Goal: Information Seeking & Learning: Learn about a topic

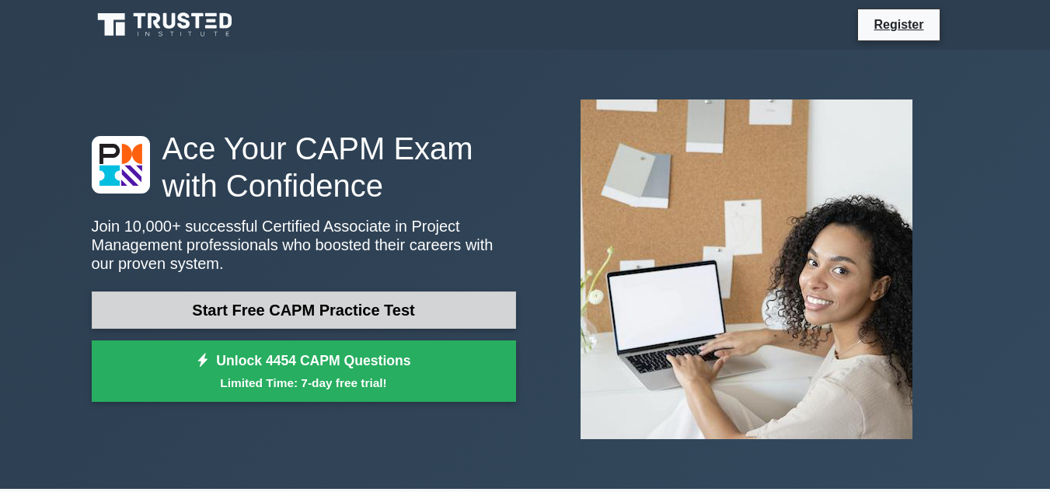
click at [453, 298] on link "Start Free CAPM Practice Test" at bounding box center [304, 310] width 425 height 37
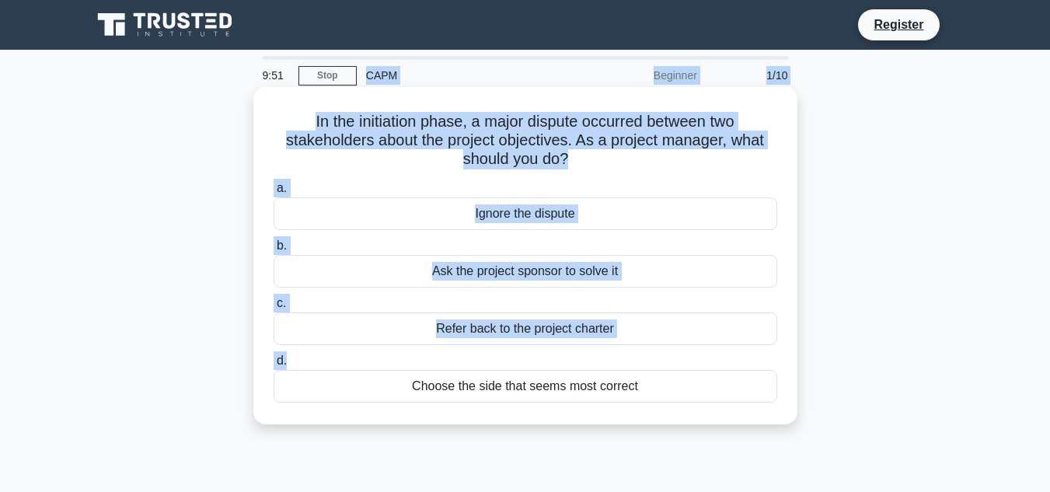
drag, startPoint x: 330, startPoint y: 61, endPoint x: 613, endPoint y: 373, distance: 421.7
click at [613, 373] on div "9:51 Stop CAPM Beginner 1/10 In the initiation phase, a major dispute occurred …" at bounding box center [525, 445] width 886 height 778
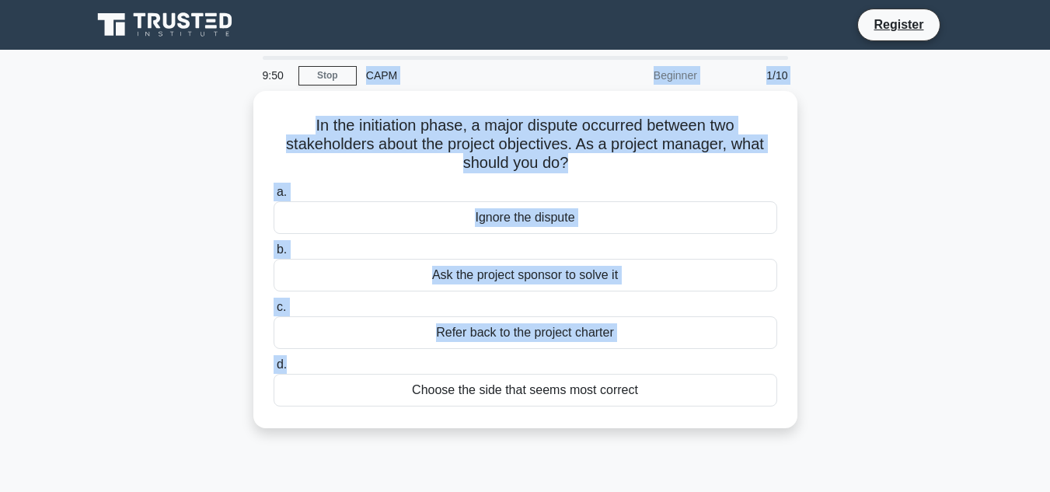
click at [76, 382] on main "9:50 Stop CAPM Beginner 1/10 In the initiation phase, a major dispute occurred …" at bounding box center [525, 445] width 1050 height 790
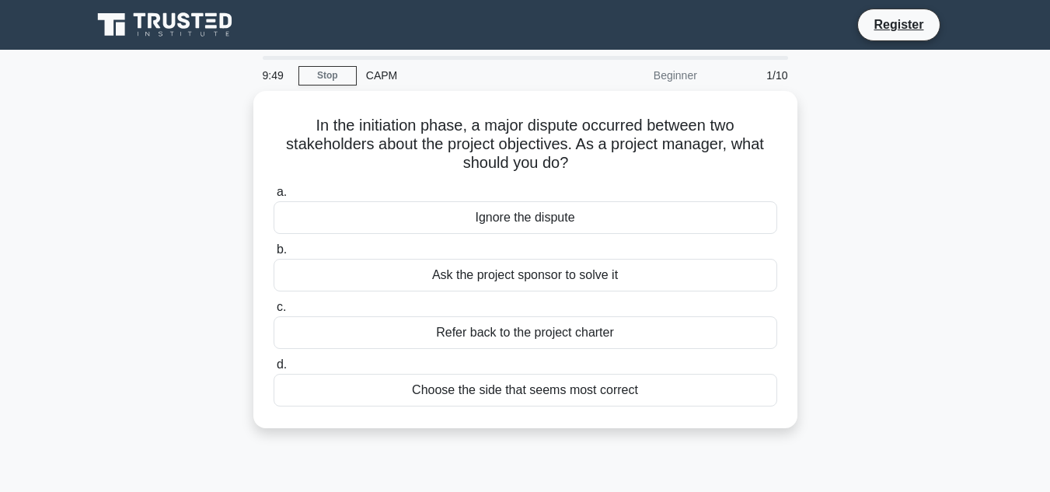
click at [76, 382] on main "9:49 Stop CAPM Beginner 1/10 In the initiation phase, a major dispute occurred …" at bounding box center [525, 445] width 1050 height 790
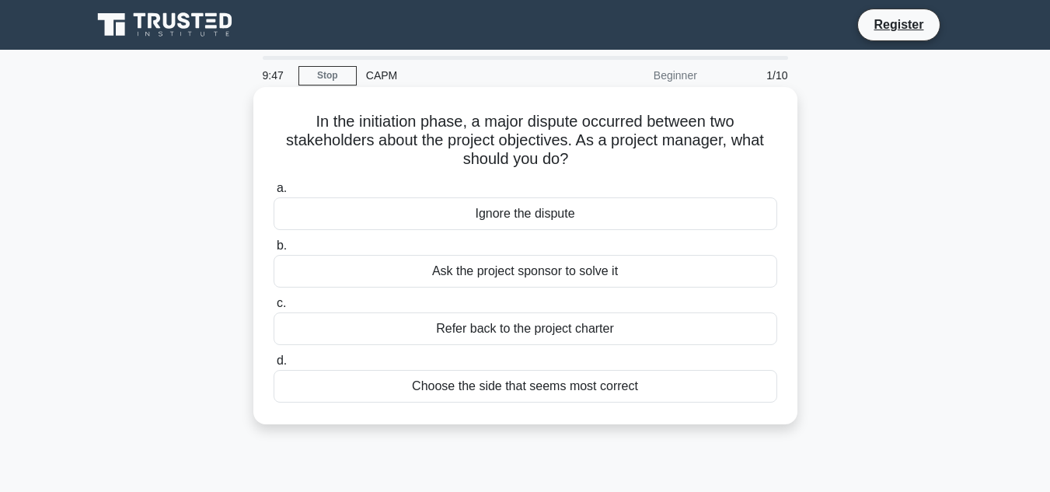
click at [533, 278] on div "Ask the project sponsor to solve it" at bounding box center [526, 271] width 504 height 33
click at [274, 251] on input "b. Ask the project sponsor to solve it" at bounding box center [274, 246] width 0 height 10
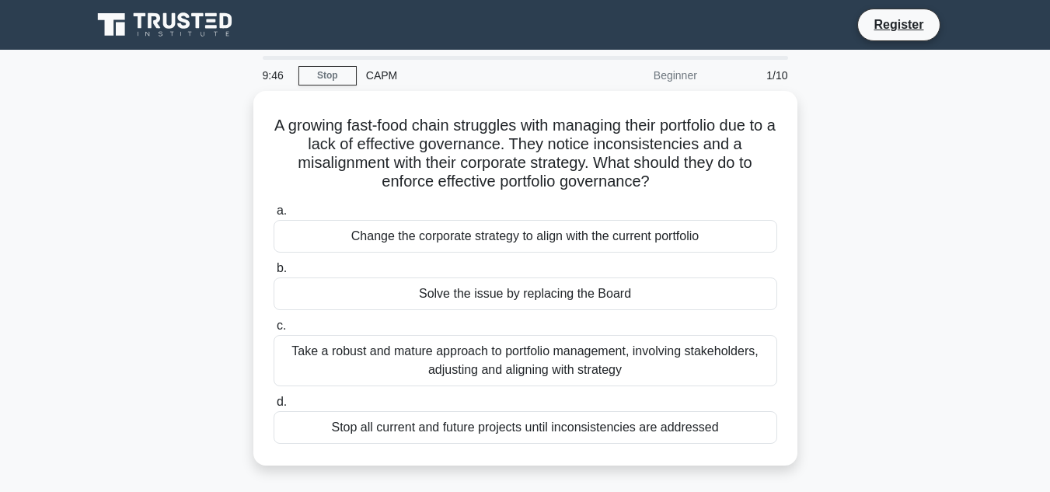
click at [533, 278] on div "Solve the issue by replacing the Board" at bounding box center [526, 294] width 504 height 33
click at [274, 274] on input "b. Solve the issue by replacing the Board" at bounding box center [274, 269] width 0 height 10
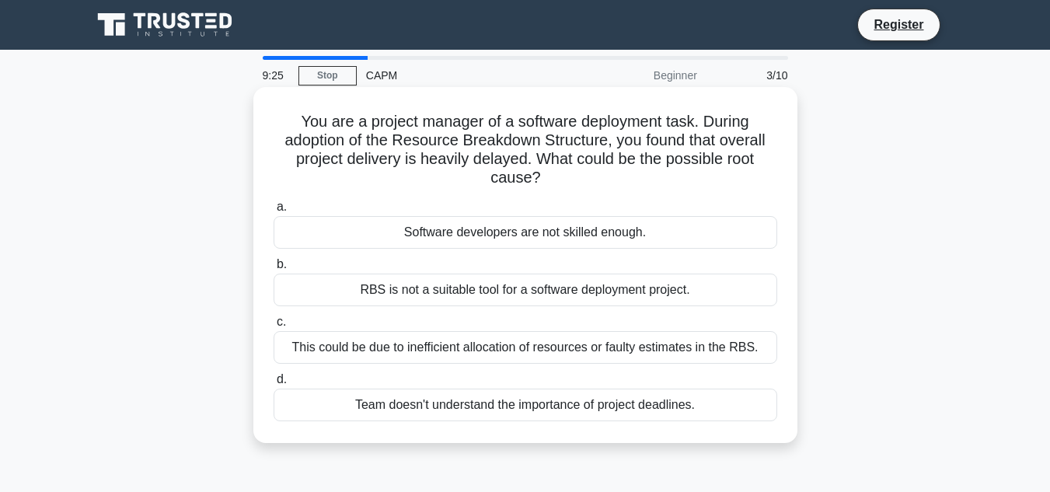
click at [596, 220] on div "Software developers are not skilled enough." at bounding box center [526, 232] width 504 height 33
click at [274, 212] on input "a. Software developers are not skilled enough." at bounding box center [274, 207] width 0 height 10
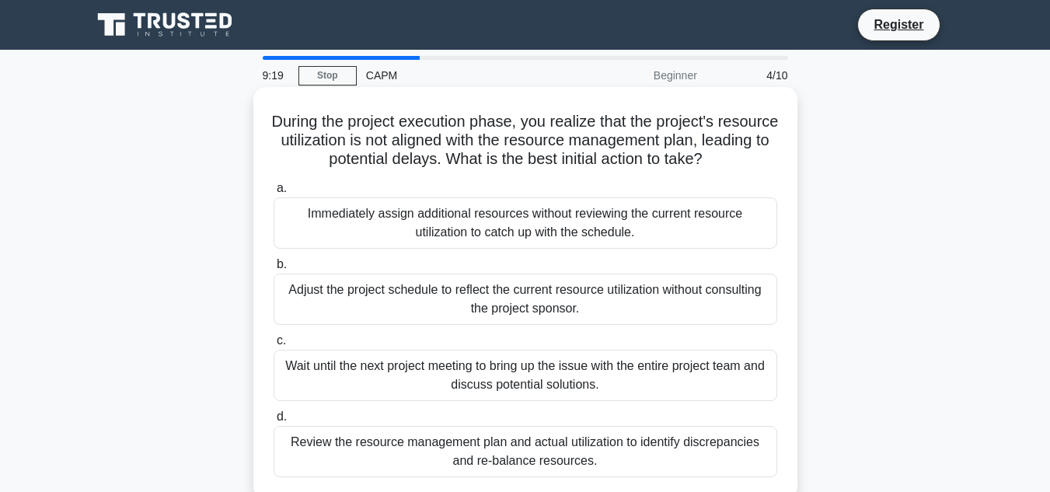
click at [508, 241] on div "Immediately assign additional resources without reviewing the current resource …" at bounding box center [526, 223] width 504 height 51
click at [274, 194] on input "a. Immediately assign additional resources without reviewing the current resour…" at bounding box center [274, 189] width 0 height 10
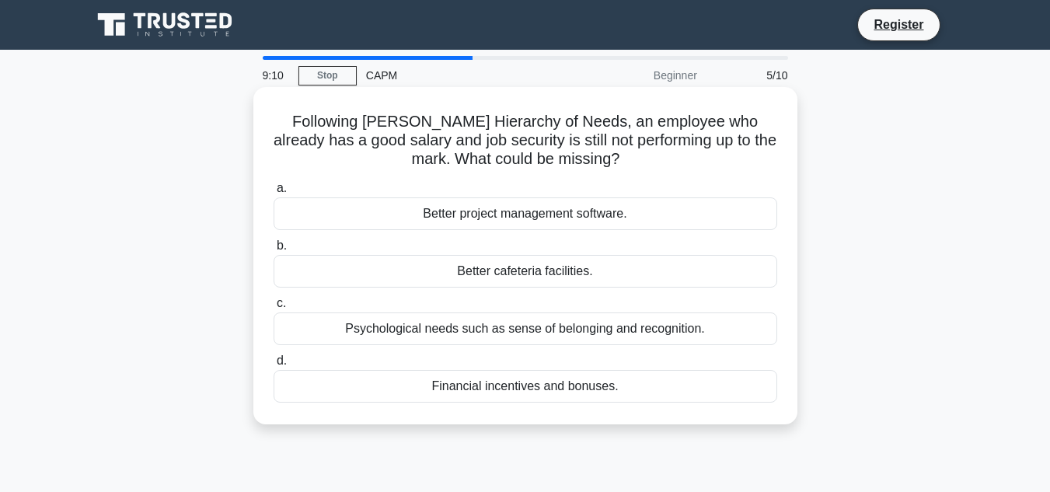
click at [450, 341] on div "Psychological needs such as sense of belonging and recognition." at bounding box center [526, 329] width 504 height 33
click at [274, 309] on input "c. Psychological needs such as sense of belonging and recognition." at bounding box center [274, 304] width 0 height 10
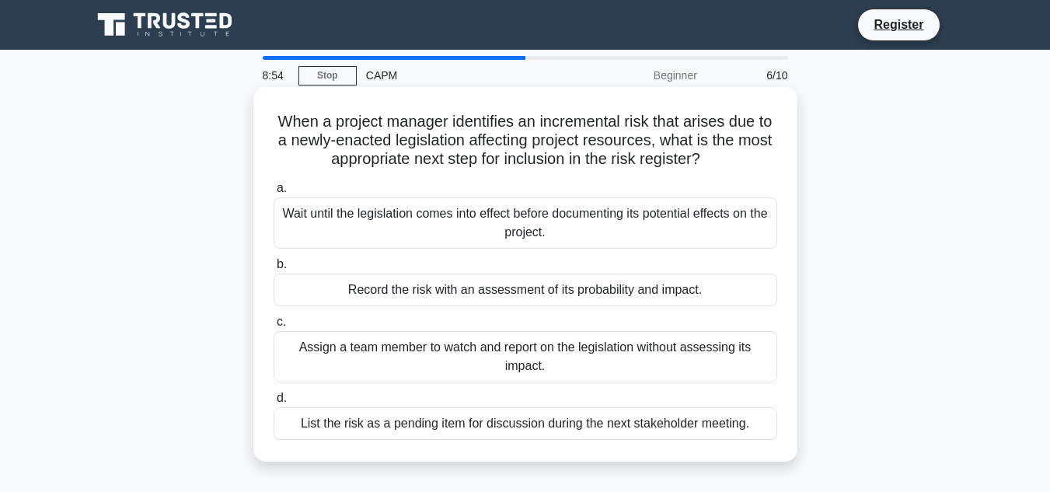
click at [440, 359] on div "Assign a team member to watch and report on the legislation without assessing i…" at bounding box center [526, 356] width 504 height 51
click at [274, 327] on input "c. Assign a team member to watch and report on the legislation without assessin…" at bounding box center [274, 322] width 0 height 10
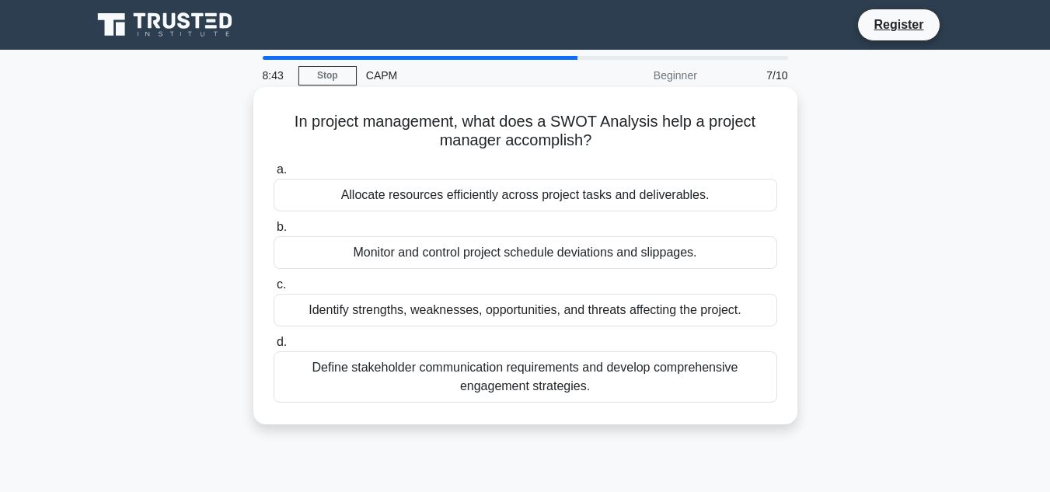
click at [467, 302] on div "Identify strengths, weaknesses, opportunities, and threats affecting the projec…" at bounding box center [526, 310] width 504 height 33
click at [274, 290] on input "c. Identify strengths, weaknesses, opportunities, and threats affecting the pro…" at bounding box center [274, 285] width 0 height 10
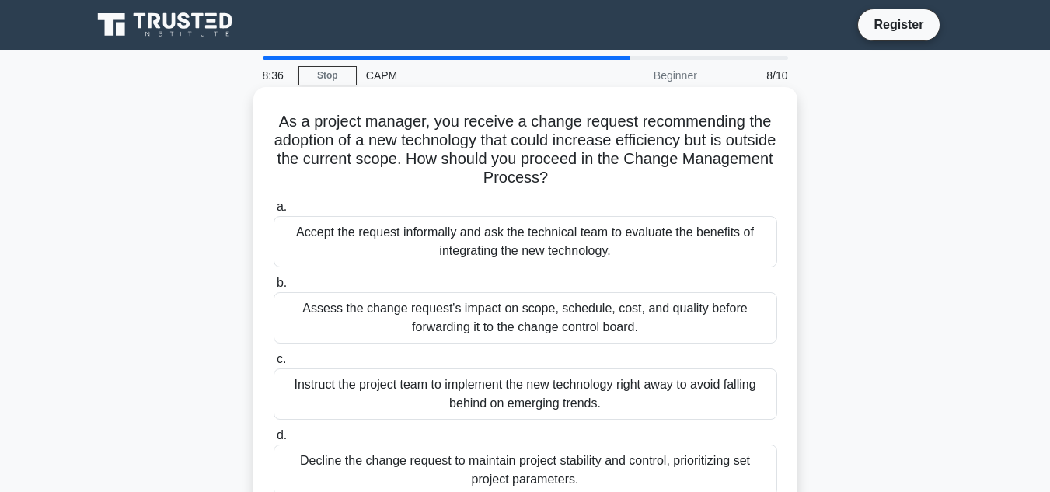
click at [526, 244] on div "Accept the request informally and ask the technical team to evaluate the benefi…" at bounding box center [526, 241] width 504 height 51
click at [274, 212] on input "a. Accept the request informally and ask the technical team to evaluate the ben…" at bounding box center [274, 207] width 0 height 10
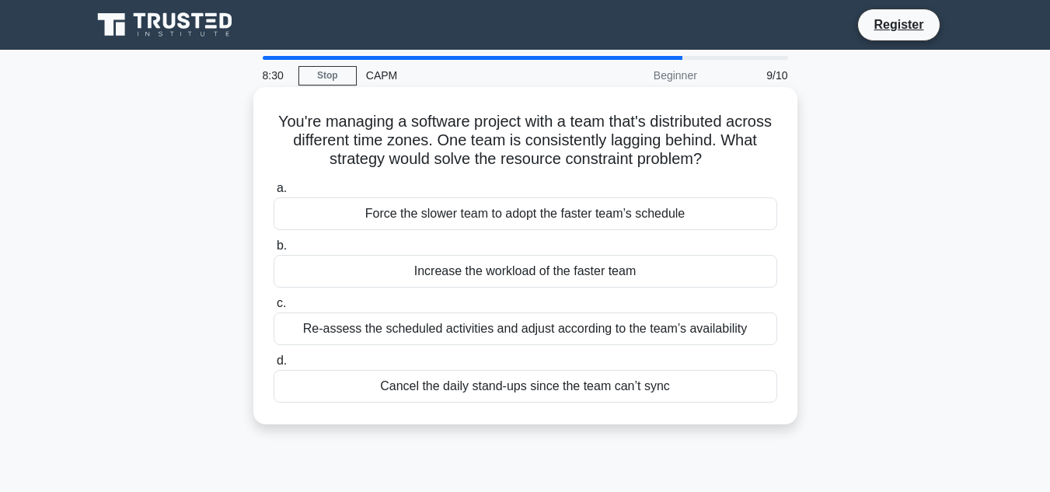
click at [484, 334] on div "Re-assess the scheduled activities and adjust according to the team’s availabil…" at bounding box center [526, 329] width 504 height 33
click at [274, 309] on input "c. Re-assess the scheduled activities and adjust according to the team’s availa…" at bounding box center [274, 304] width 0 height 10
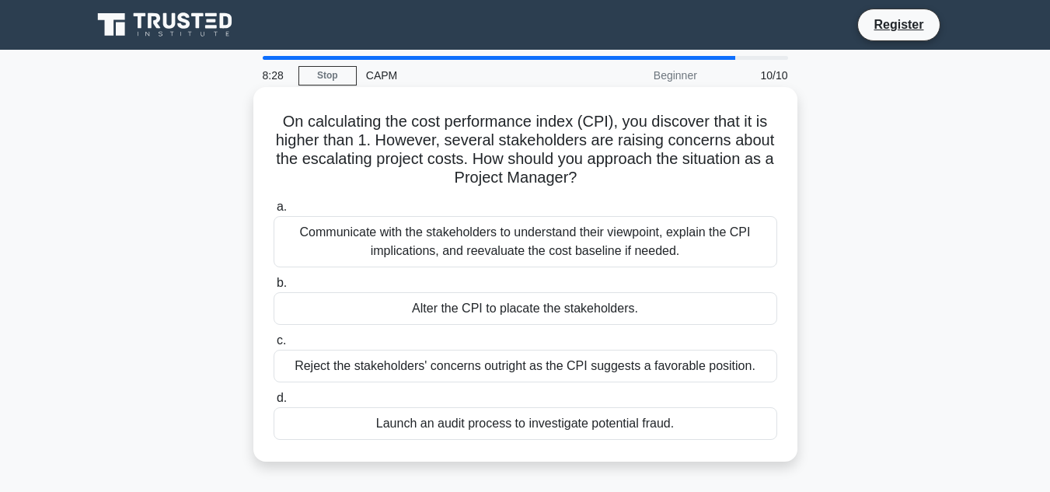
click at [512, 315] on div "Alter the CPI to placate the stakeholders." at bounding box center [526, 308] width 504 height 33
click at [274, 288] on input "b. Alter the CPI to placate the stakeholders." at bounding box center [274, 283] width 0 height 10
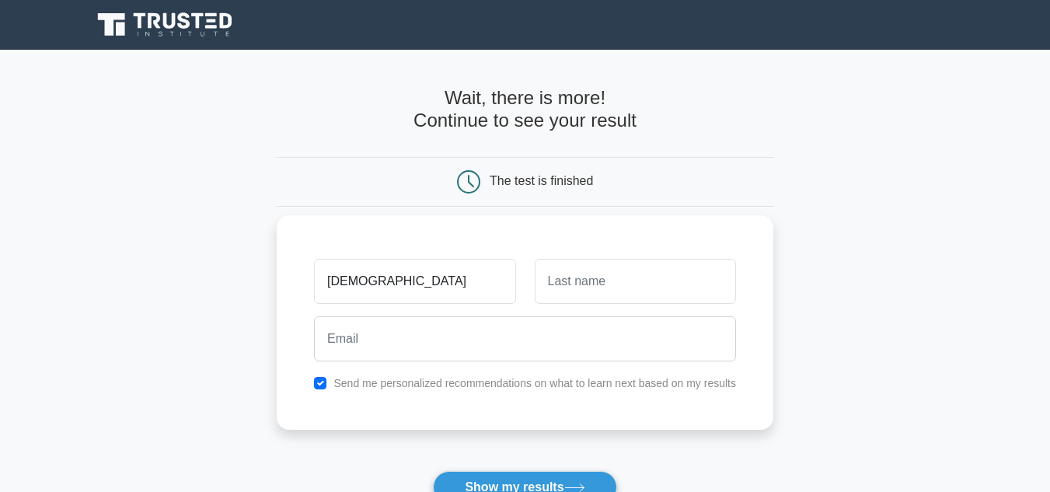
type input "[DEMOGRAPHIC_DATA]"
click at [556, 288] on input "text" at bounding box center [635, 281] width 201 height 45
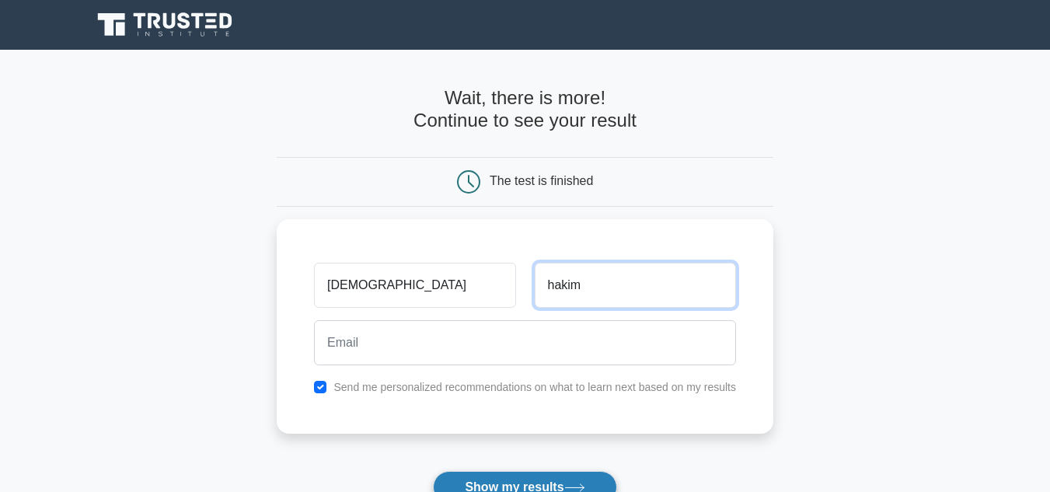
type input "hakim"
click at [509, 487] on button "Show my results" at bounding box center [525, 487] width 184 height 33
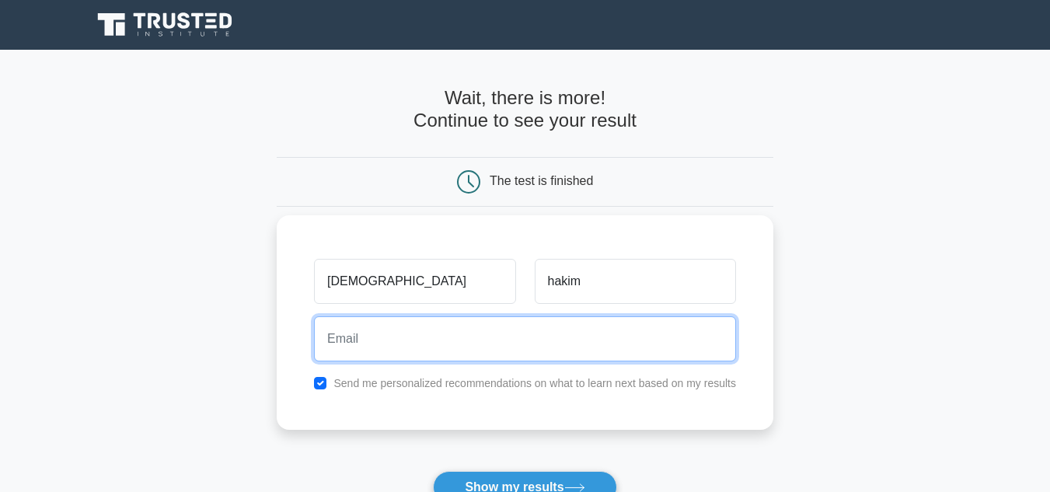
click at [497, 348] on input "email" at bounding box center [525, 338] width 422 height 45
